Goal: Check status: Check status

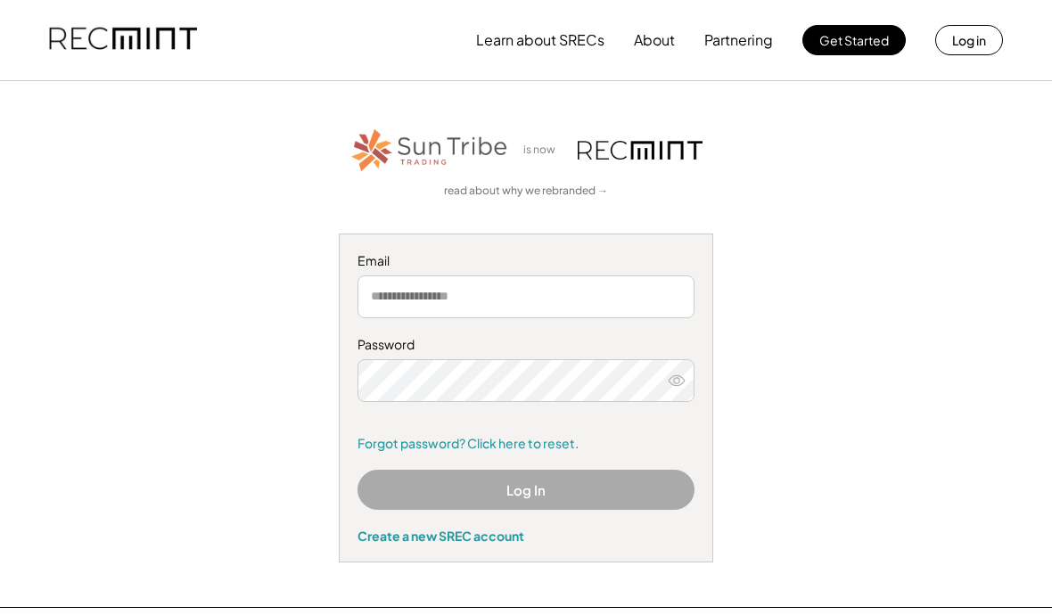
click at [387, 293] on input "email" at bounding box center [526, 297] width 337 height 43
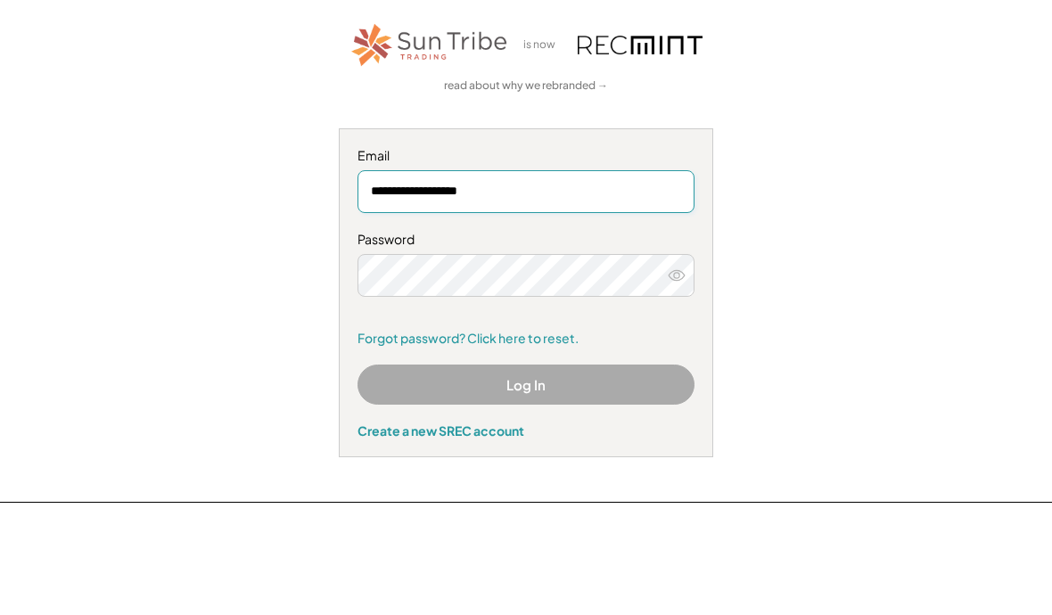
type input "**********"
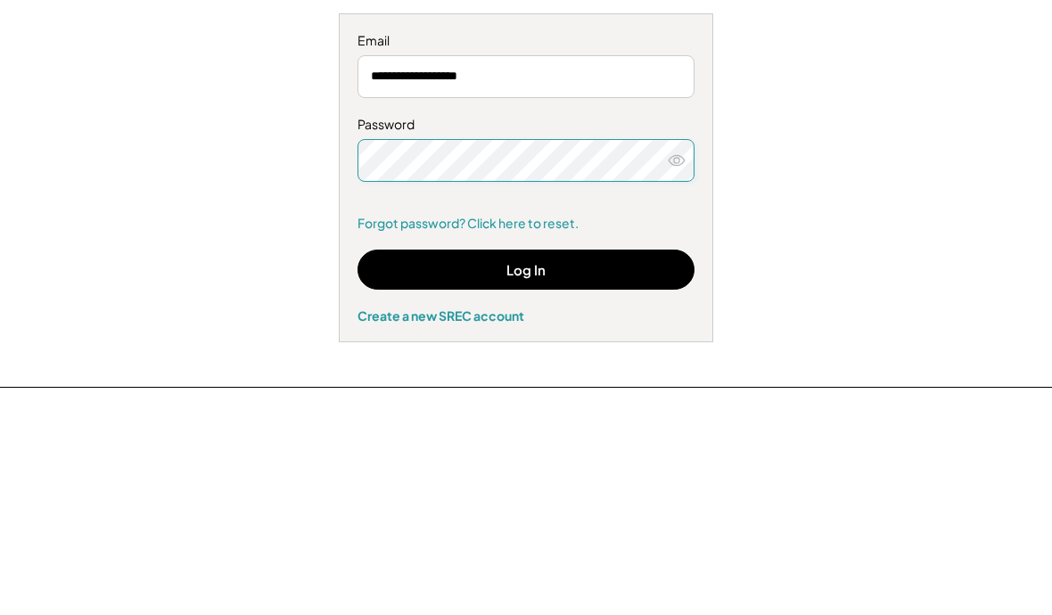
click at [540, 470] on button "Log In" at bounding box center [526, 490] width 337 height 40
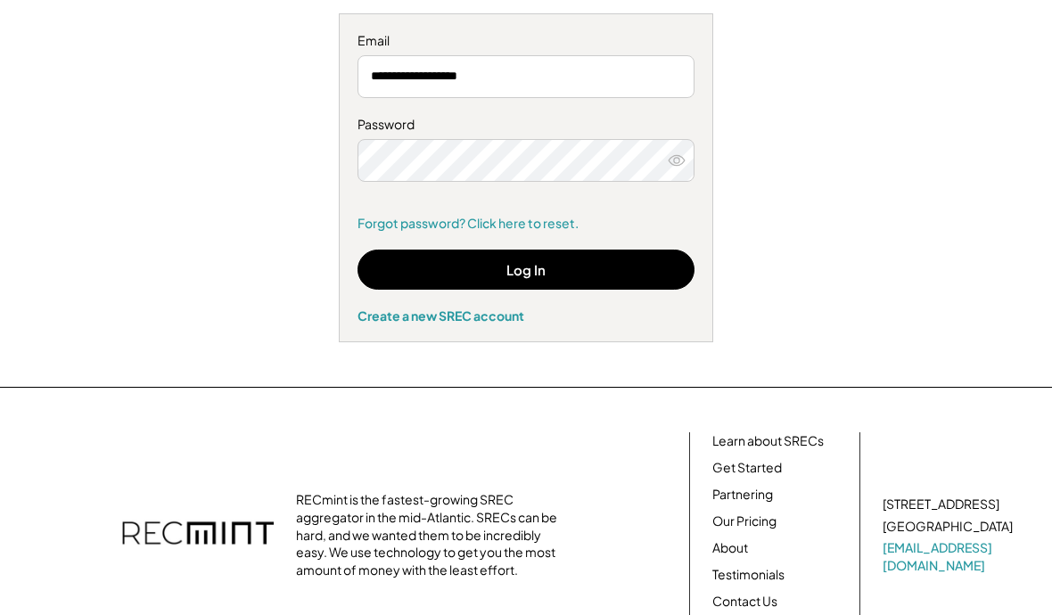
click at [535, 262] on button "Log In" at bounding box center [526, 270] width 337 height 40
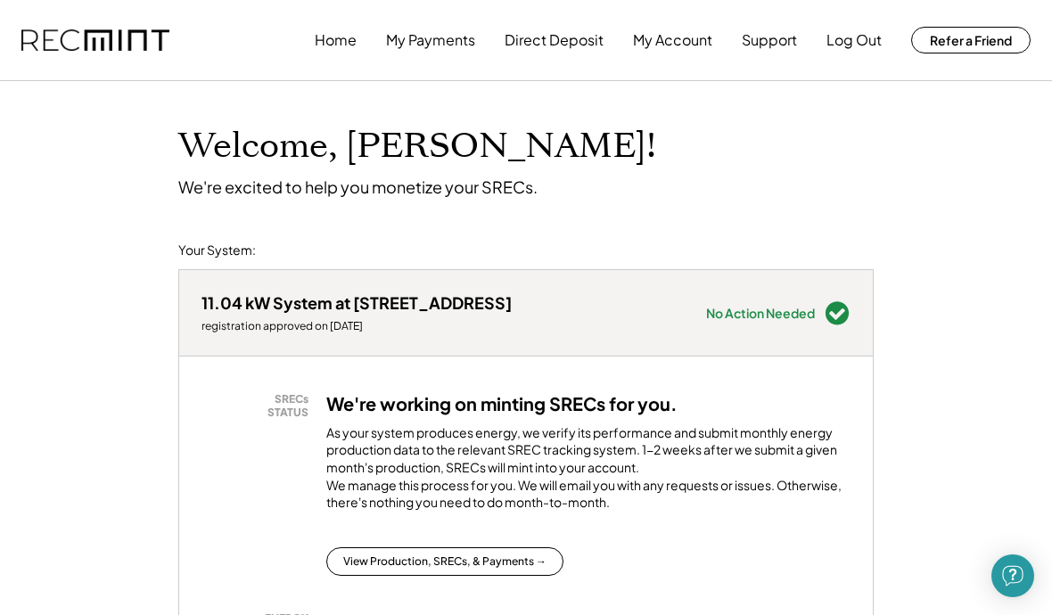
click at [437, 39] on button "My Payments" at bounding box center [430, 40] width 89 height 36
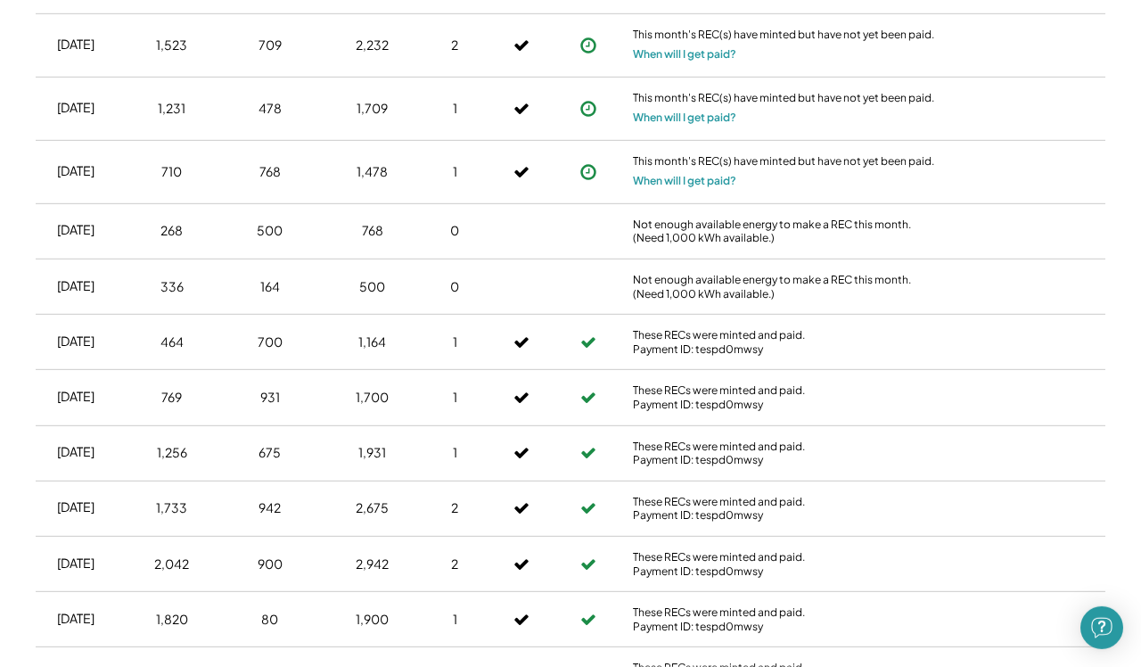
scroll to position [1973, 0]
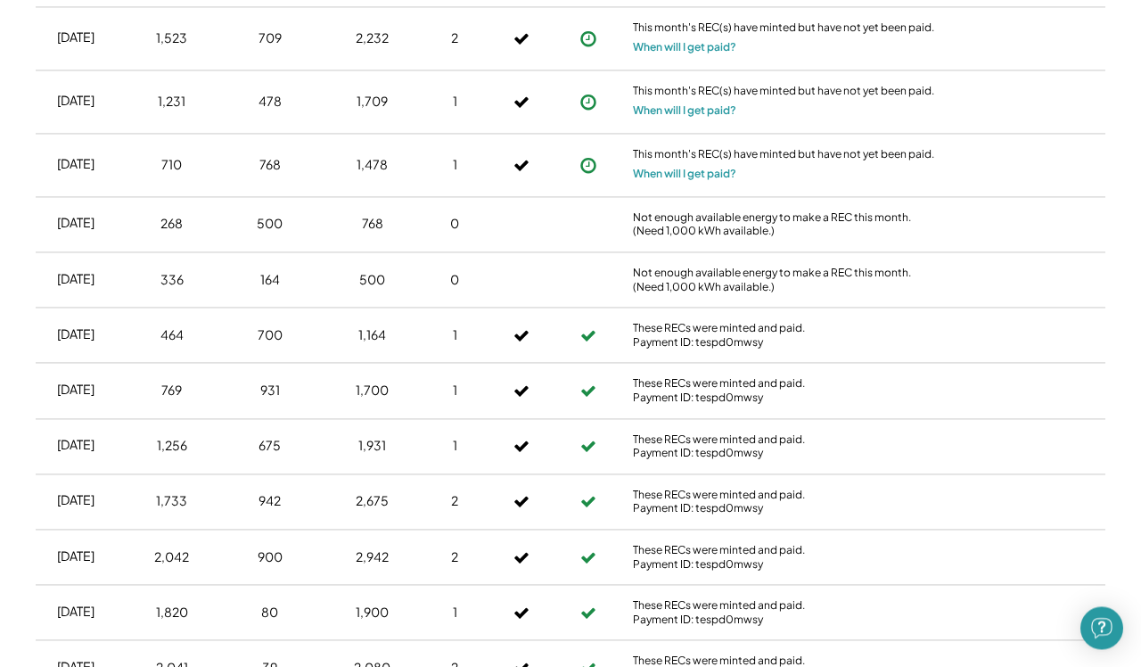
click at [688, 183] on button "When will I get paid?" at bounding box center [684, 174] width 103 height 18
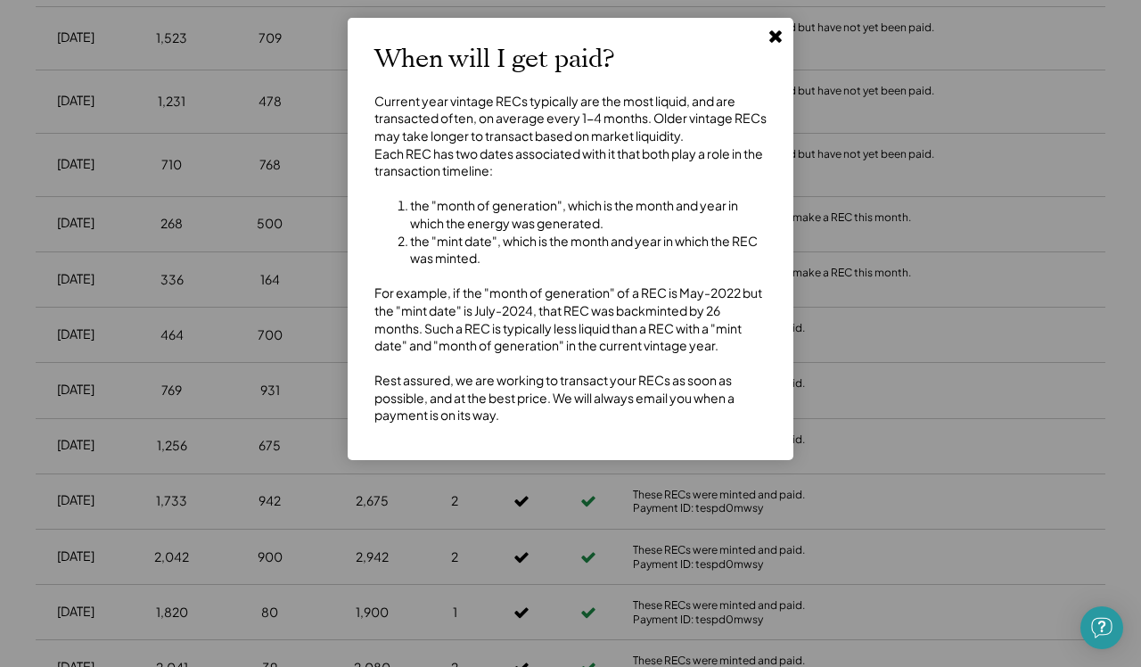
click at [1080, 452] on div at bounding box center [570, 333] width 1141 height 667
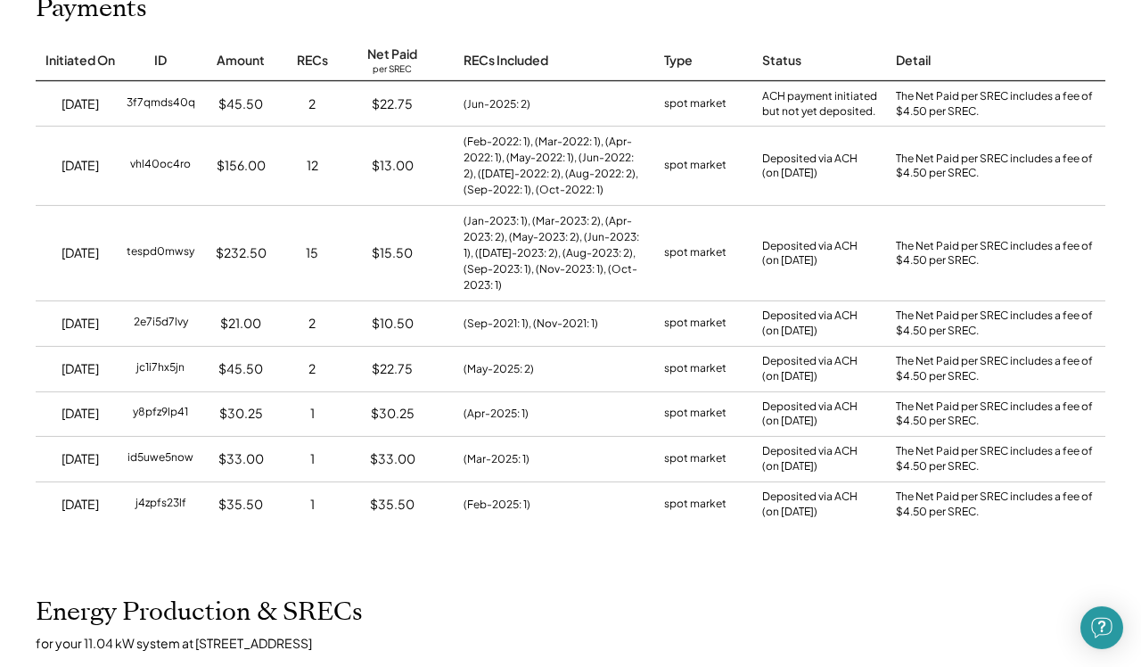
scroll to position [0, 0]
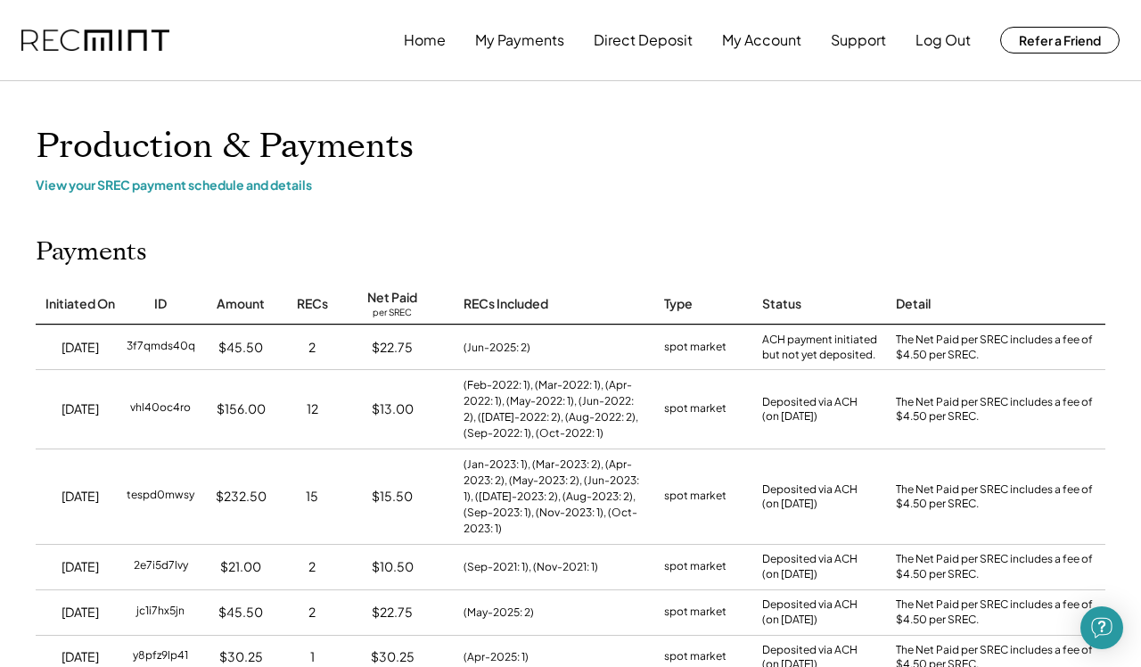
click at [927, 36] on button "Log Out" at bounding box center [943, 40] width 55 height 36
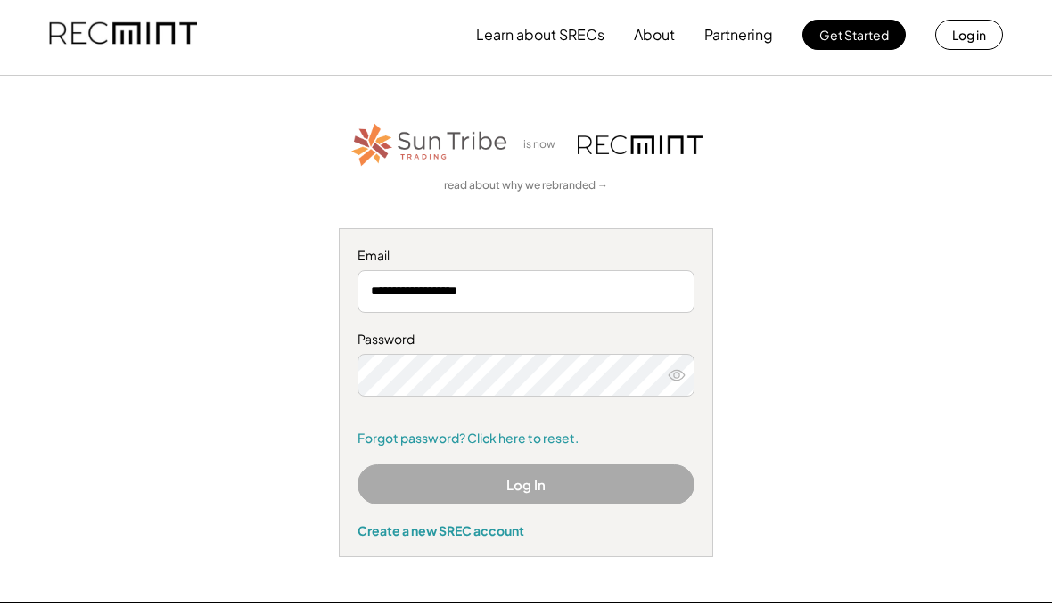
scroll to position [21, 0]
